Goal: Transaction & Acquisition: Download file/media

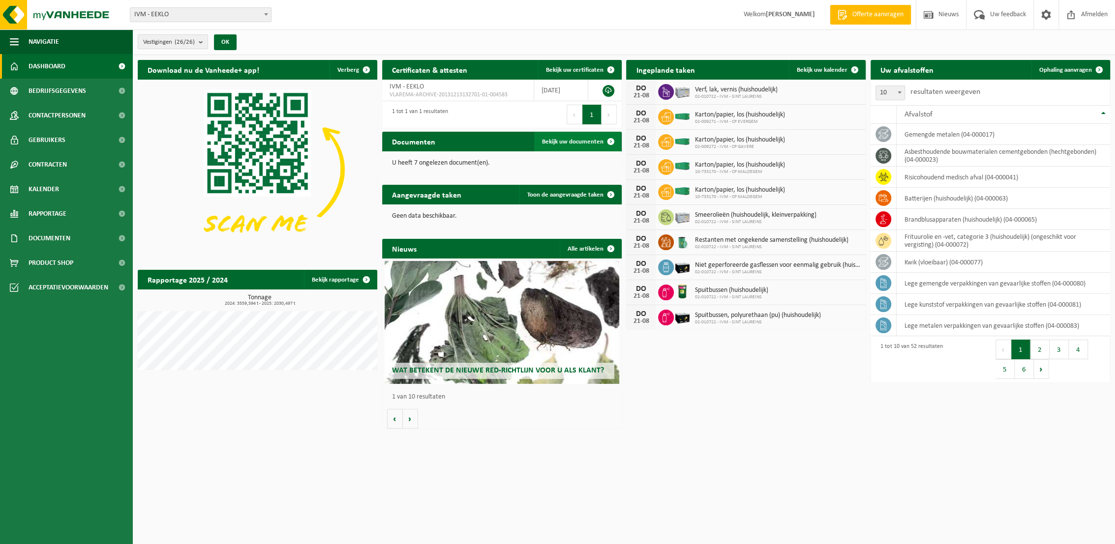
click at [566, 139] on span "Bekijk uw documenten" at bounding box center [572, 142] width 61 height 6
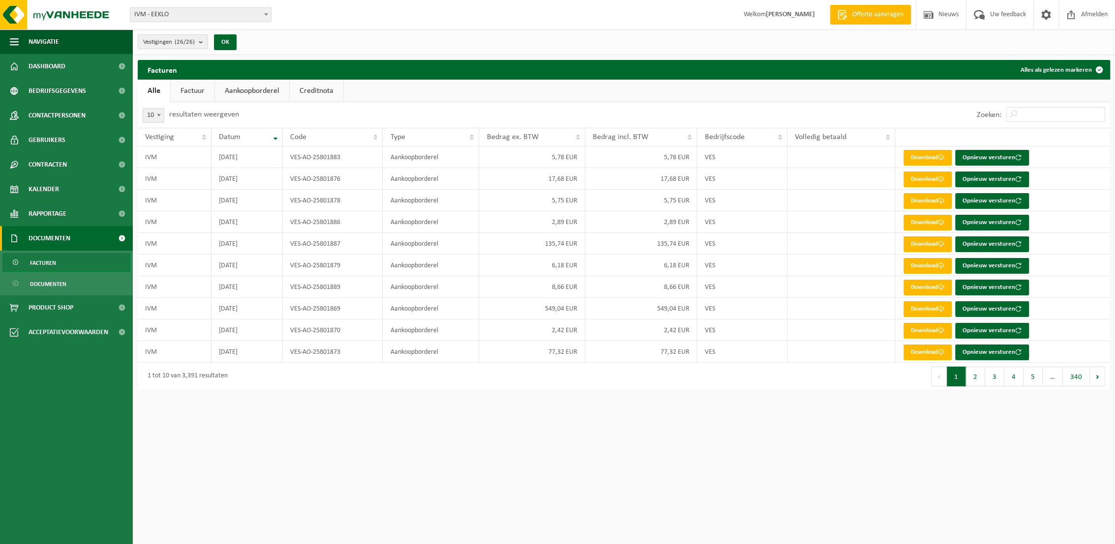
click at [157, 115] on b at bounding box center [159, 115] width 4 height 2
select select "100"
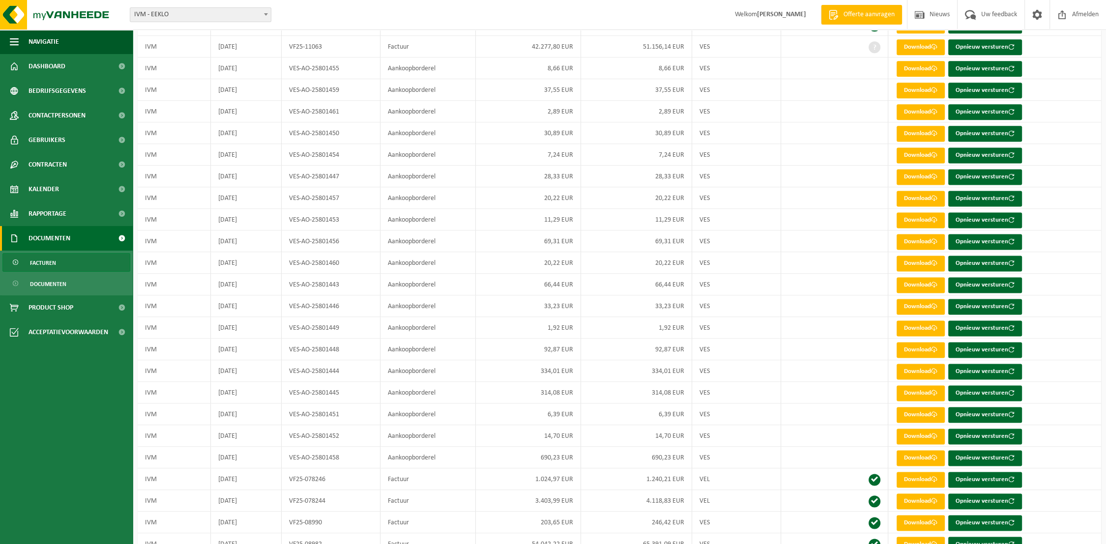
scroll to position [1790, 0]
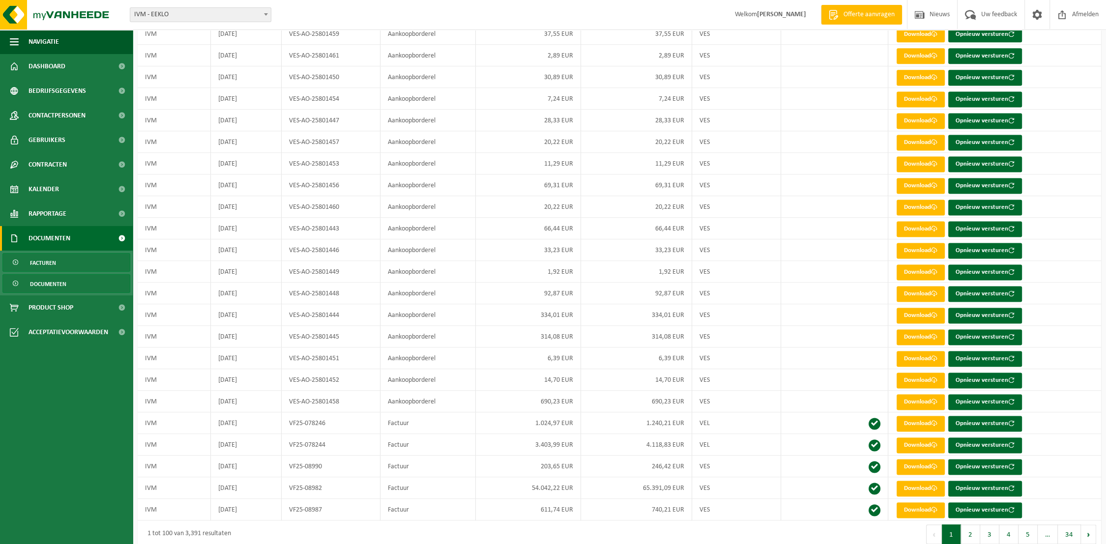
click at [48, 283] on span "Documenten" at bounding box center [48, 284] width 36 height 19
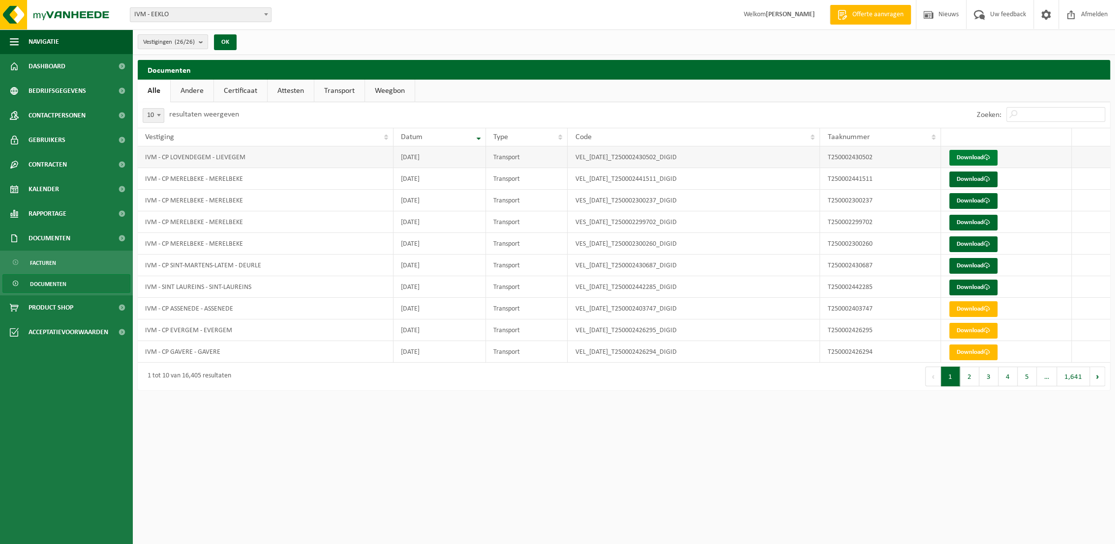
click at [972, 159] on link "Download" at bounding box center [973, 158] width 48 height 16
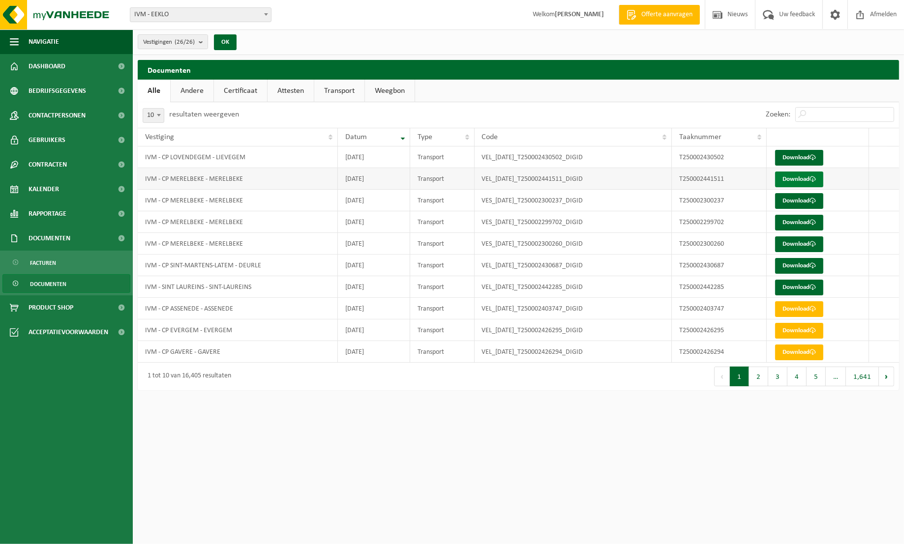
click at [802, 179] on link "Download" at bounding box center [799, 180] width 48 height 16
click at [796, 200] on link "Download" at bounding box center [799, 201] width 48 height 16
click at [799, 222] on link "Download" at bounding box center [799, 223] width 48 height 16
click at [801, 244] on link "Download" at bounding box center [799, 245] width 48 height 16
click at [801, 267] on link "Download" at bounding box center [799, 266] width 48 height 16
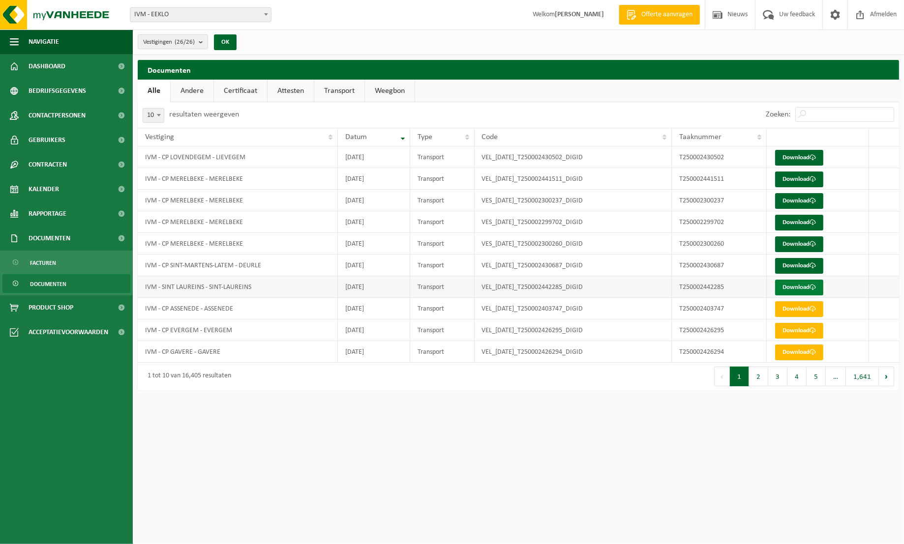
click at [797, 284] on link "Download" at bounding box center [799, 288] width 48 height 16
click at [58, 69] on span "Dashboard" at bounding box center [47, 66] width 37 height 25
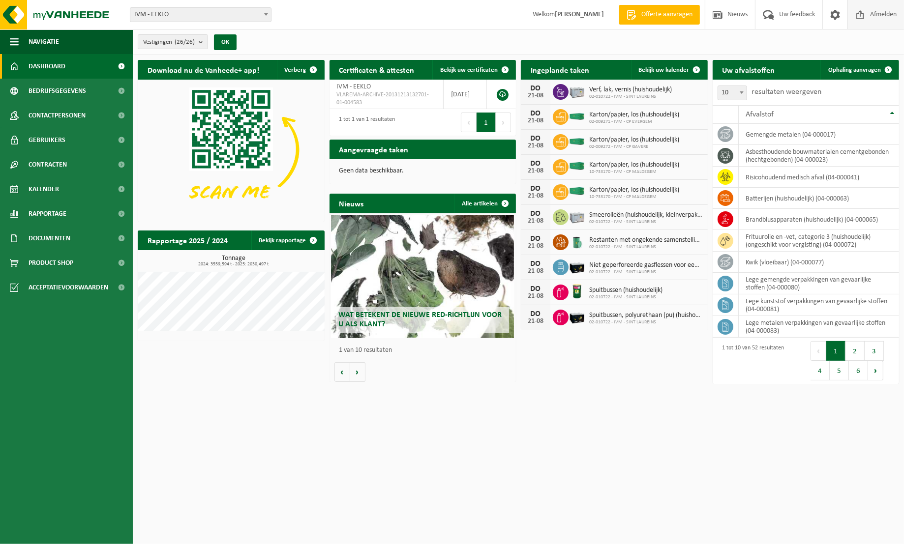
click at [894, 13] on span "Afmelden" at bounding box center [882, 14] width 31 height 29
